Goal: Information Seeking & Learning: Learn about a topic

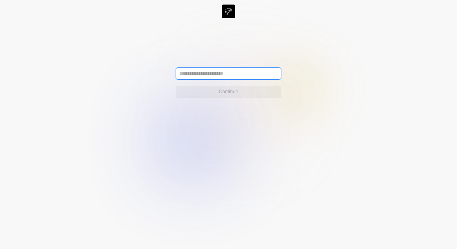
click at [201, 75] on input "text" at bounding box center [229, 73] width 106 height 12
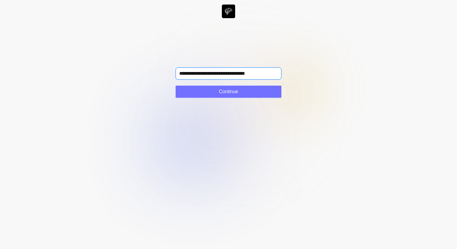
type input "**********"
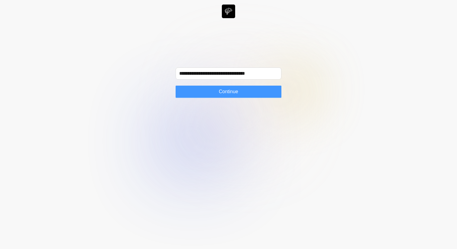
click at [227, 93] on span "Continue" at bounding box center [228, 91] width 19 height 7
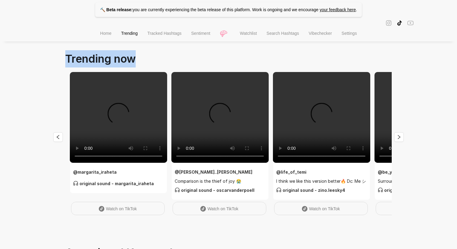
drag, startPoint x: 65, startPoint y: 60, endPoint x: 162, endPoint y: 60, distance: 96.8
click at [162, 60] on main "Trending now @ margarita_iraheta original sound - margarita_iraheta Watch on Ti…" at bounding box center [228, 215] width 327 height 331
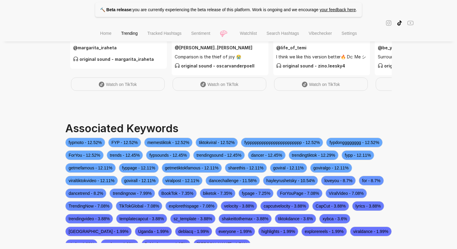
scroll to position [56, 0]
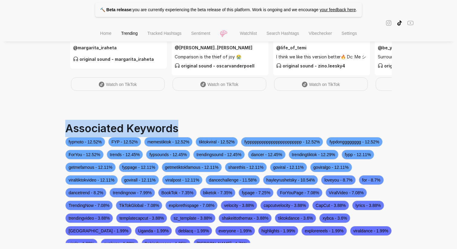
drag, startPoint x: 65, startPoint y: 128, endPoint x: 203, endPoint y: 130, distance: 138.0
click at [203, 130] on div "Associated Keywords cats - 30.61% confessyourlove - 20.05% confess - 20.05% Vie…" at bounding box center [228, 181] width 327 height 123
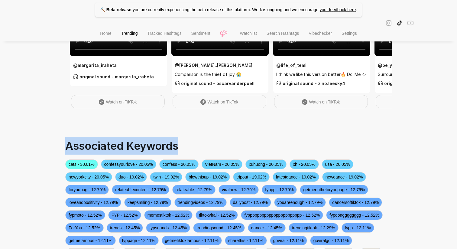
scroll to position [148, 0]
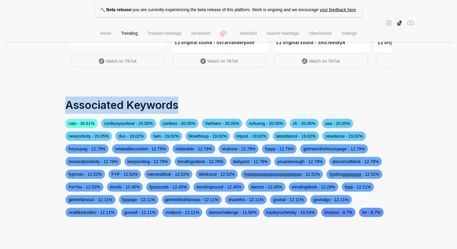
click at [82, 110] on span "Associated Keywords" at bounding box center [121, 104] width 113 height 13
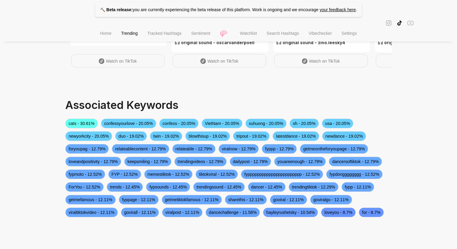
click at [274, 32] on span "Search Hashtags" at bounding box center [283, 33] width 32 height 5
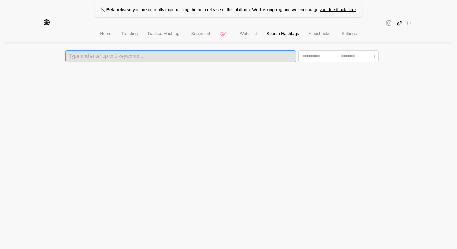
click at [153, 58] on div at bounding box center [180, 56] width 227 height 4
type input "*****"
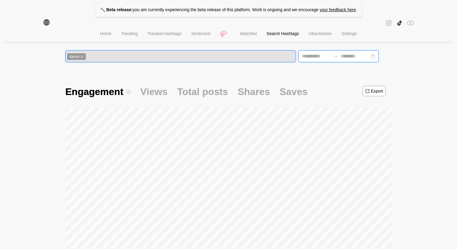
click at [309, 58] on input at bounding box center [316, 56] width 29 height 7
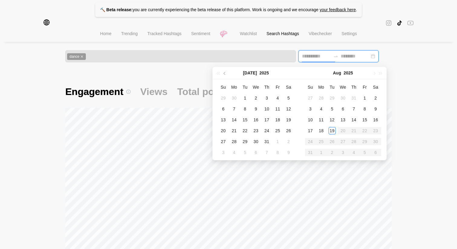
click at [309, 58] on input at bounding box center [316, 56] width 29 height 7
click at [31, 73] on div "🔨 Beta release: you are currently experiencing the beta release of this platfor…" at bounding box center [228, 179] width 457 height 358
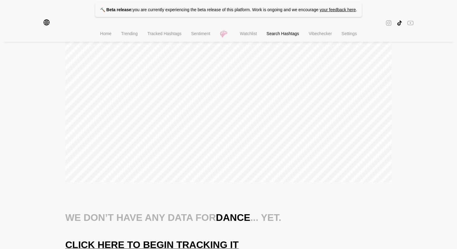
scroll to position [109, 0]
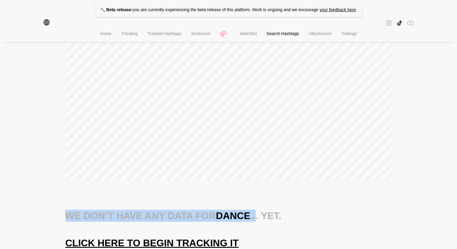
drag, startPoint x: 68, startPoint y: 214, endPoint x: 247, endPoint y: 220, distance: 178.8
click at [247, 220] on div "We don’t have any data for dance ... yet. Click here to begin tracking it" at bounding box center [228, 229] width 327 height 39
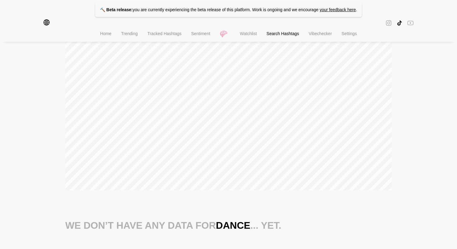
scroll to position [109, 0]
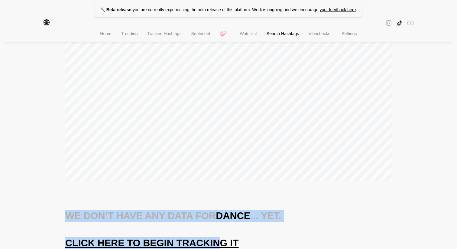
drag, startPoint x: 68, startPoint y: 216, endPoint x: 211, endPoint y: 247, distance: 146.2
click at [211, 247] on div "We don’t have any data for dance ... yet. Click here to begin tracking it" at bounding box center [228, 229] width 327 height 39
click at [135, 203] on div "Engagement Views Total posts Shares Saves Export We don’t have any data for dan…" at bounding box center [228, 110] width 327 height 277
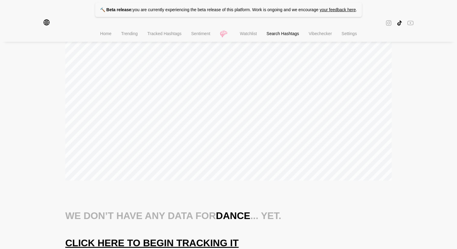
scroll to position [0, 0]
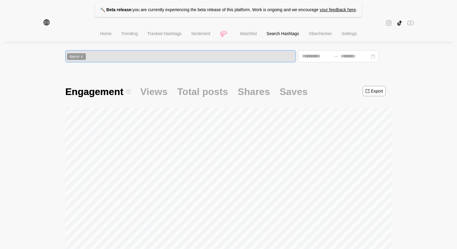
click at [83, 57] on icon "close" at bounding box center [81, 56] width 3 height 3
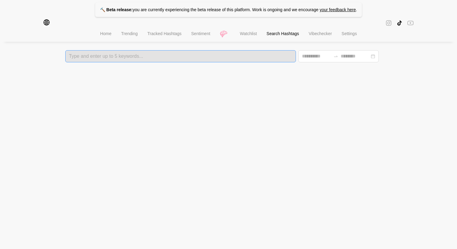
click at [83, 57] on div at bounding box center [180, 56] width 227 height 4
